Goal: Task Accomplishment & Management: Use online tool/utility

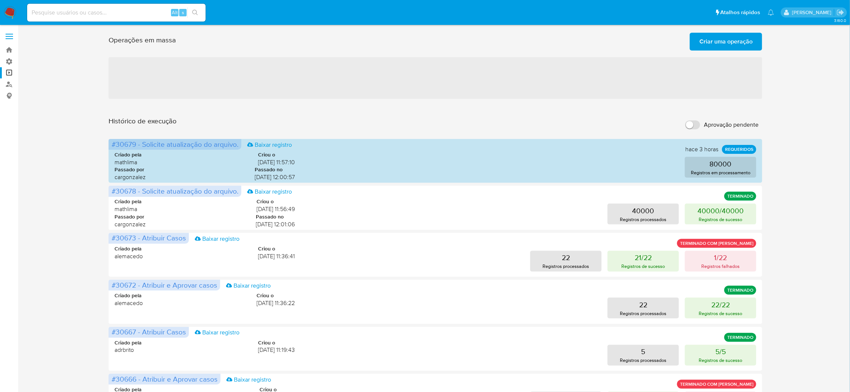
click at [728, 43] on span "Criar uma operação" at bounding box center [725, 41] width 53 height 16
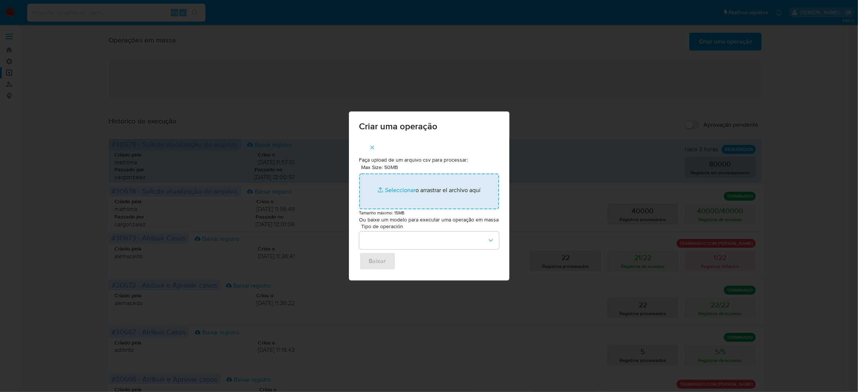
click at [396, 186] on input "Max Size: 50MB Seleccionar archivos" at bounding box center [429, 192] width 140 height 36
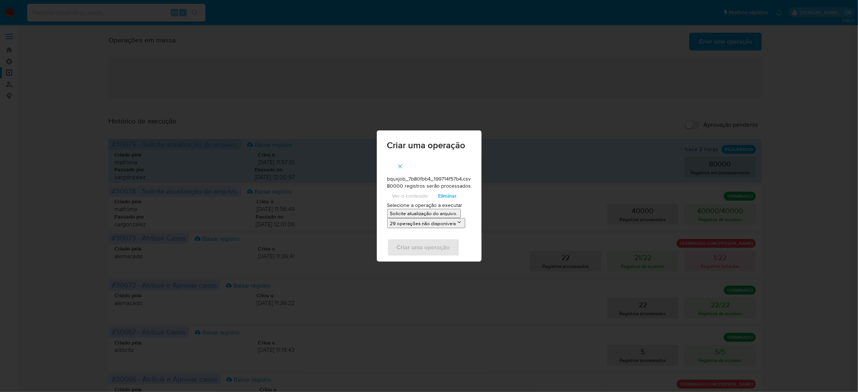
click at [430, 216] on p "Solicite atualização do arquivo." at bounding box center [424, 213] width 68 height 7
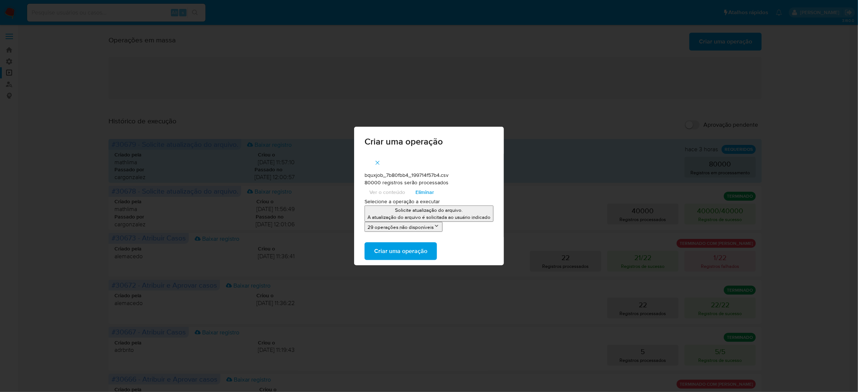
click at [427, 250] on span "Criar uma operação" at bounding box center [400, 251] width 53 height 16
